Goal: Information Seeking & Learning: Learn about a topic

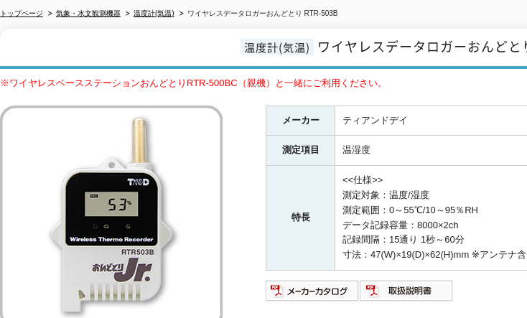
scroll to position [287, 0]
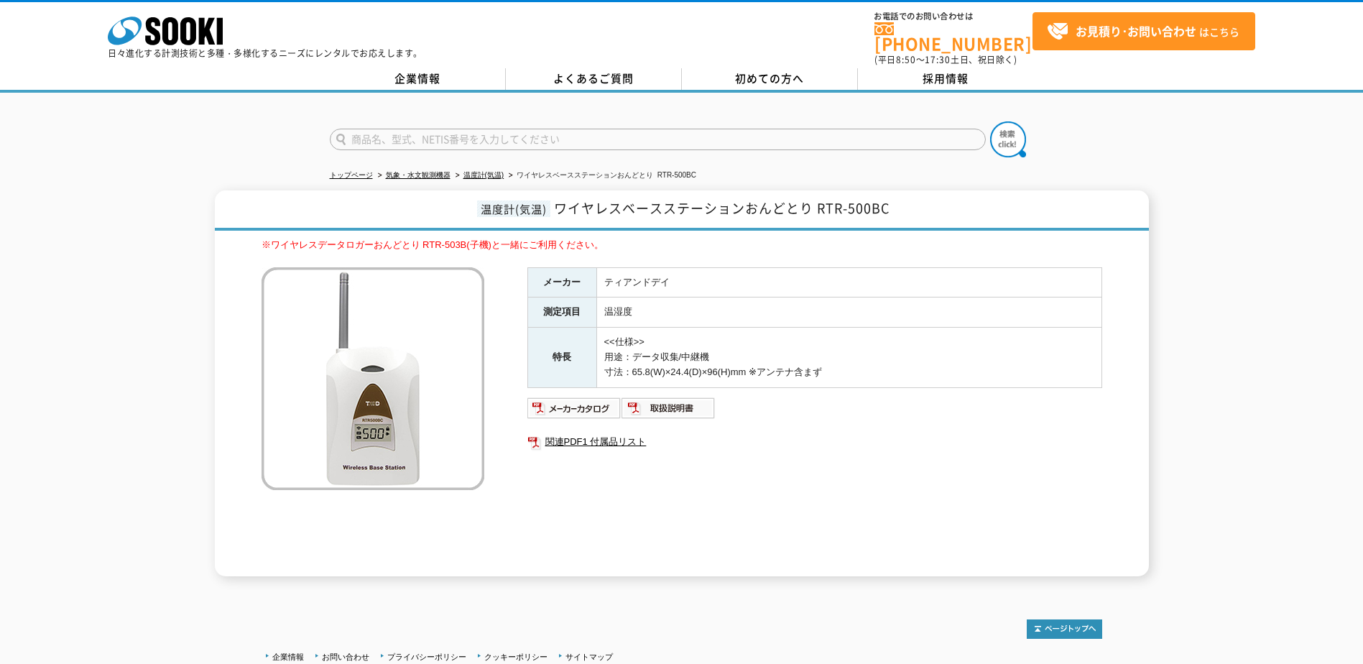
click at [97, 317] on div "温度計(気温) ワイヤレスベースステーションおんどとり RTR-500BC ※ワイヤレスデータロガーおんどとり RTR-503B(子機)と一緒にご利用ください…" at bounding box center [681, 383] width 1363 height 386
click at [151, 217] on div "温度計(気温) ワイヤレスベースステーションおんどとり RTR-500BC ※ワイヤレスデータロガーおんどとり RTR-503B(子機)と一緒にご利用ください…" at bounding box center [681, 383] width 1363 height 386
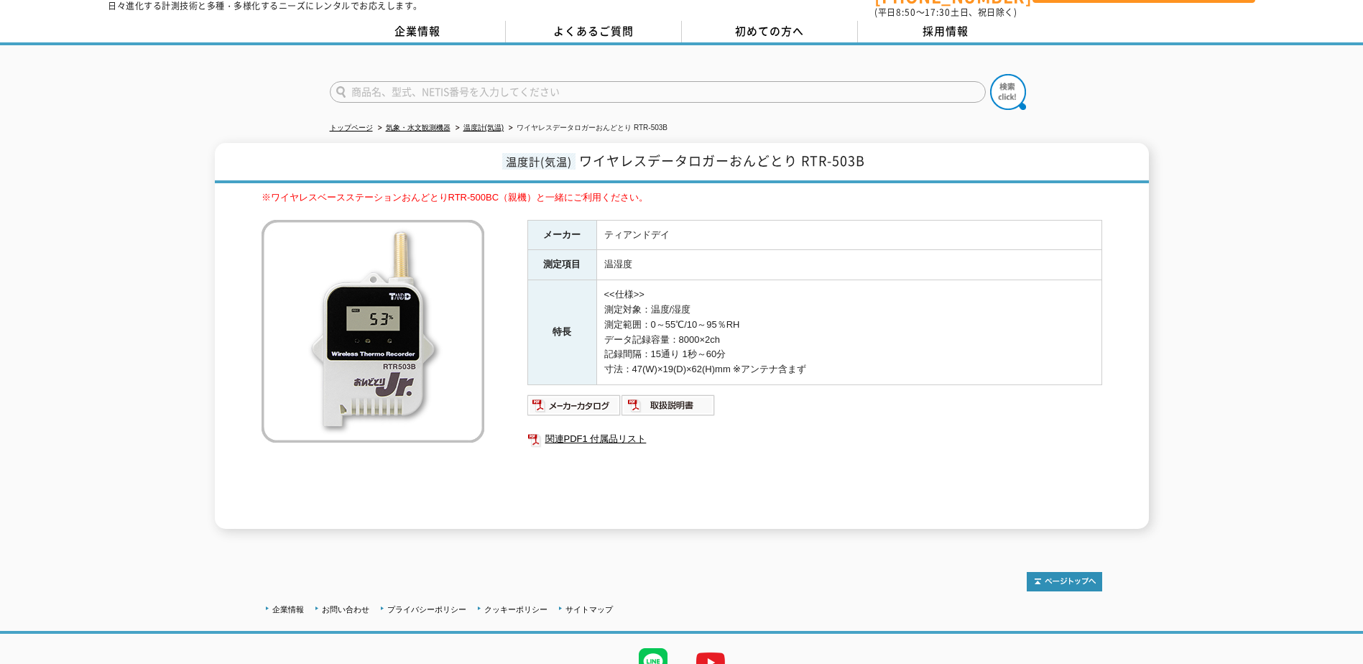
scroll to position [108, 0]
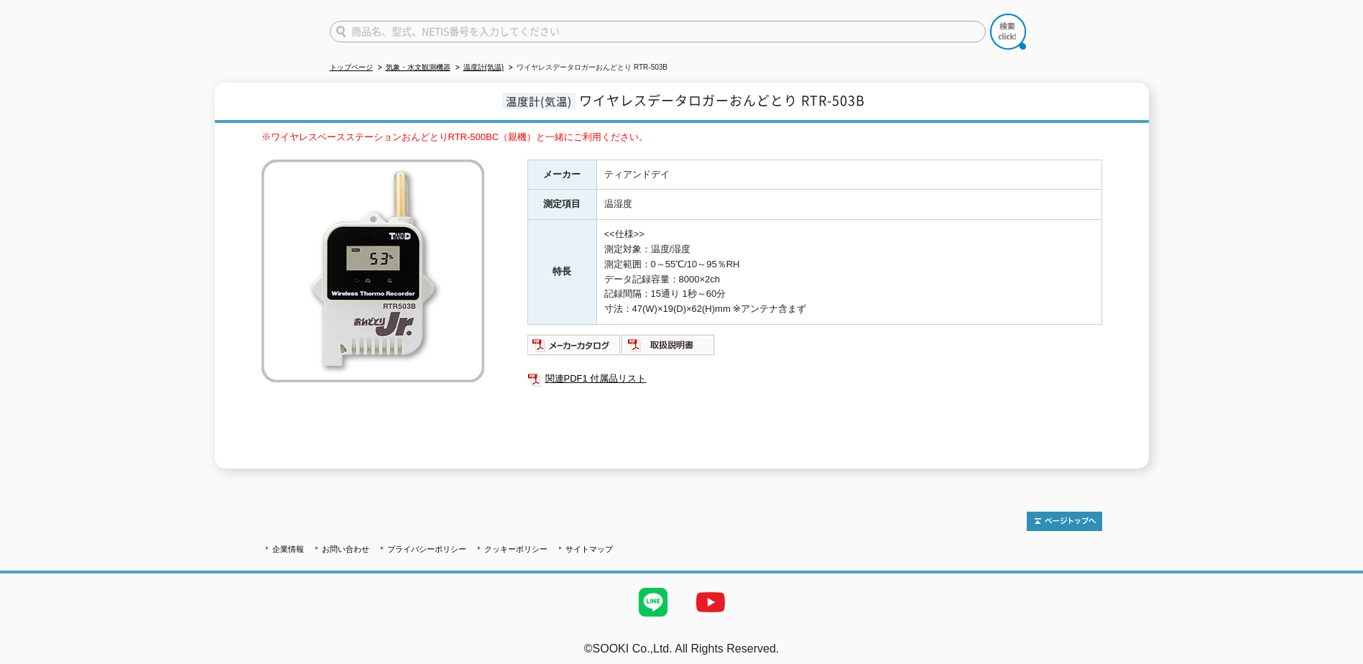
click at [63, 213] on div "温度計(気温) ワイヤレスデータロガーおんどとり RTR-503B ※ワイヤレスベースステーションおんどとりRTR-500BC（親機）と一緒にご利用ください。…" at bounding box center [681, 276] width 1363 height 386
